Goal: Task Accomplishment & Management: Manage account settings

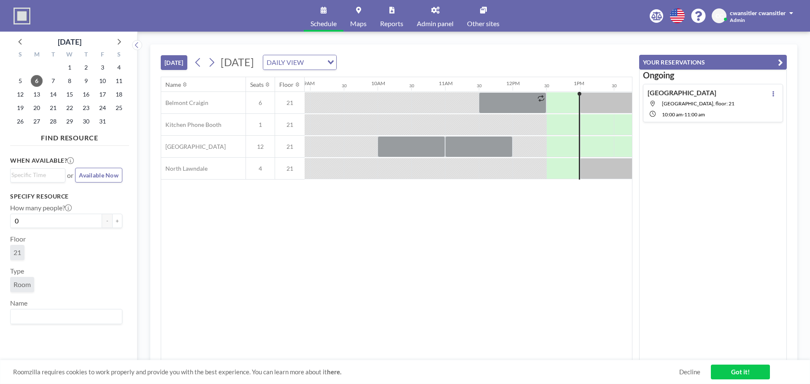
scroll to position [0, 607]
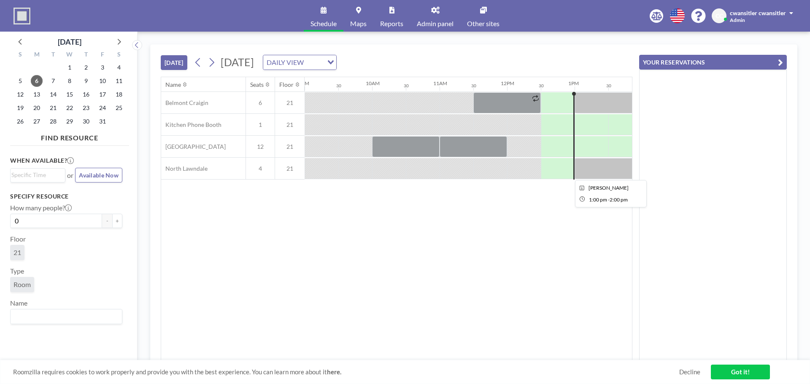
click at [585, 173] on div at bounding box center [608, 168] width 67 height 21
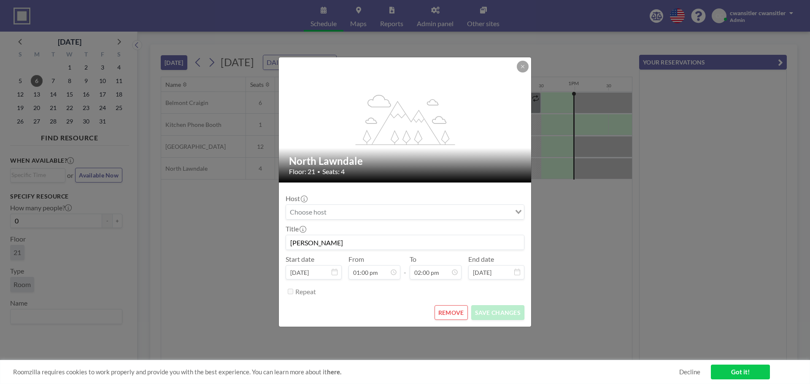
click at [646, 242] on div "flex-grow: 1.2; North Lawndale Floor: 21 • Seats: 4 Host Loading... Title [PERS…" at bounding box center [405, 192] width 810 height 384
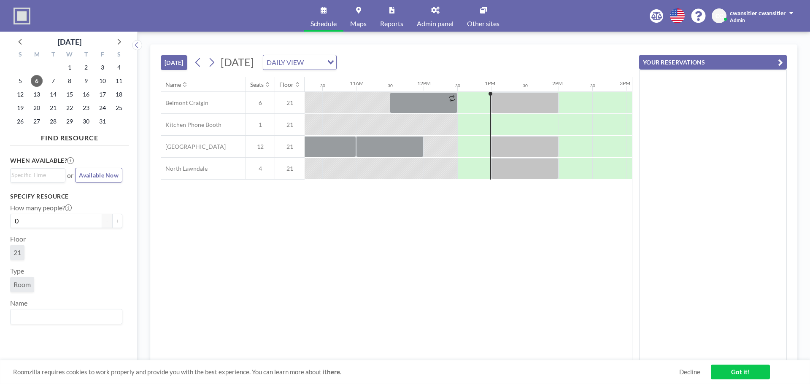
scroll to position [0, 767]
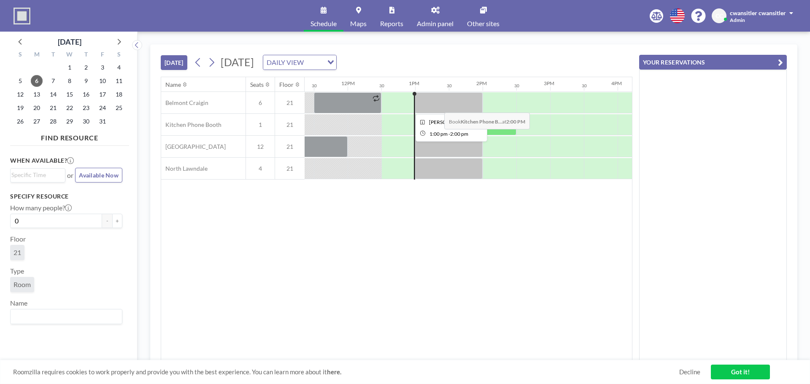
click at [438, 106] on div at bounding box center [448, 102] width 67 height 21
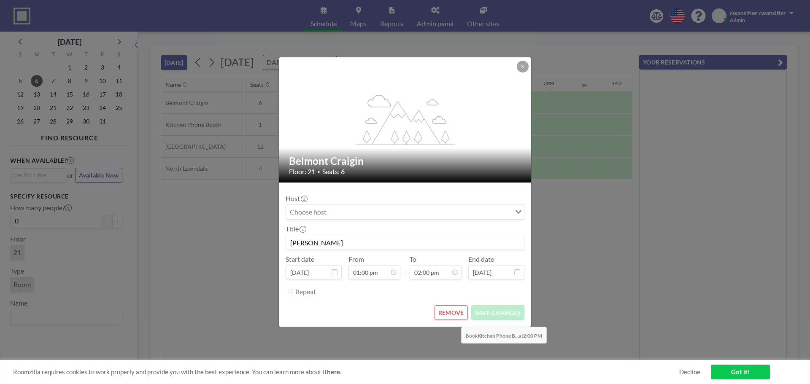
click at [456, 315] on button "REMOVE" at bounding box center [450, 312] width 33 height 15
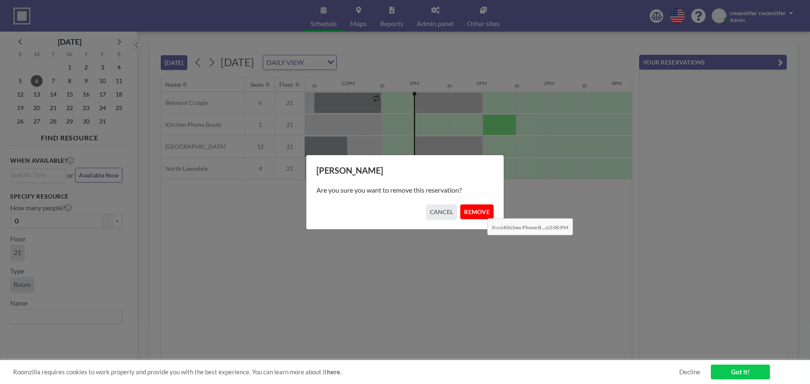
click at [480, 211] on button "REMOVE" at bounding box center [476, 212] width 33 height 15
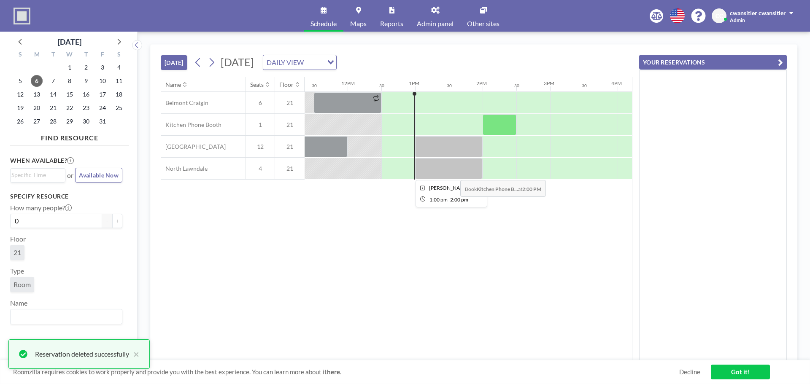
click at [453, 173] on div at bounding box center [448, 168] width 67 height 21
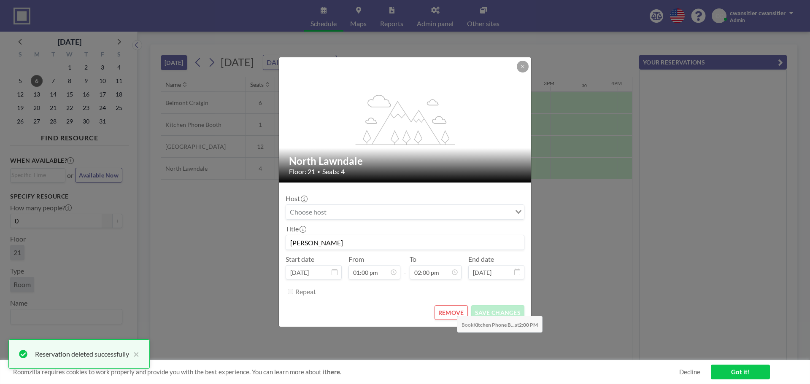
click at [450, 310] on button "REMOVE" at bounding box center [450, 312] width 33 height 15
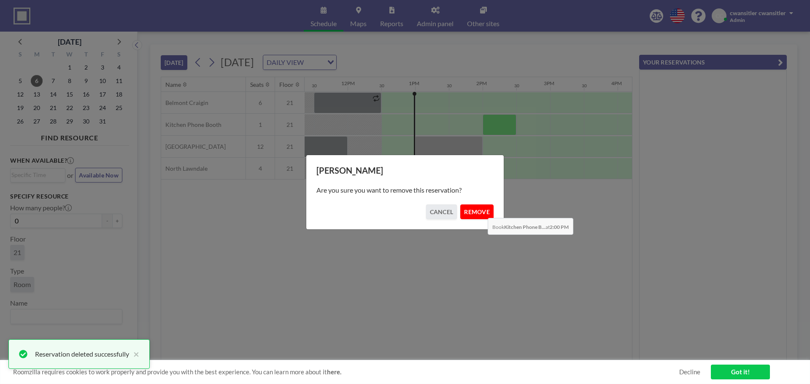
click at [481, 212] on button "REMOVE" at bounding box center [476, 212] width 33 height 15
